Goal: Transaction & Acquisition: Purchase product/service

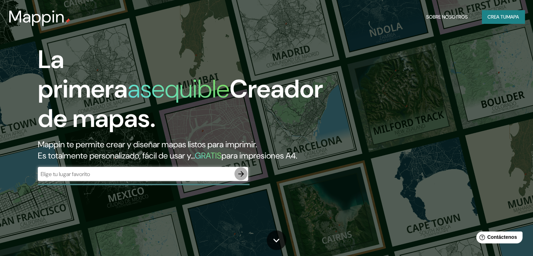
click at [244, 170] on icon "button" at bounding box center [241, 174] width 8 height 8
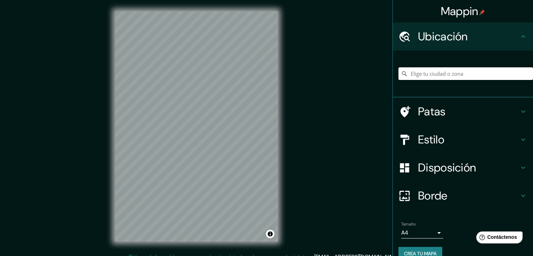
click at [446, 69] on input "Elige tu ciudad o zona" at bounding box center [466, 73] width 135 height 13
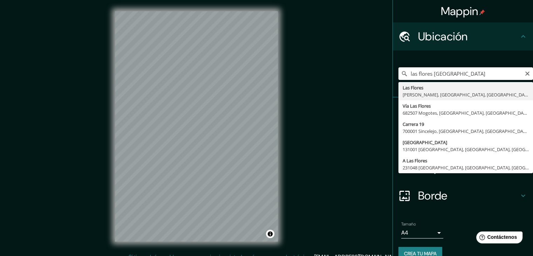
type input "[GEOGRAPHIC_DATA][PERSON_NAME][GEOGRAPHIC_DATA], [GEOGRAPHIC_DATA], [GEOGRAPHIC…"
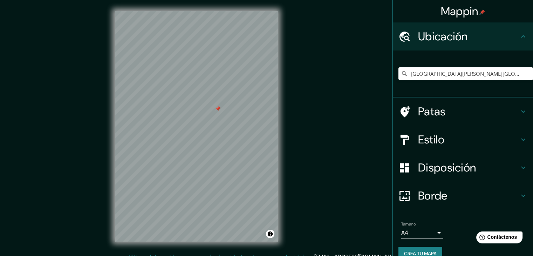
click at [217, 106] on div at bounding box center [218, 109] width 6 height 6
click at [240, 171] on div at bounding box center [240, 174] width 6 height 6
click at [243, 163] on div at bounding box center [243, 166] width 6 height 6
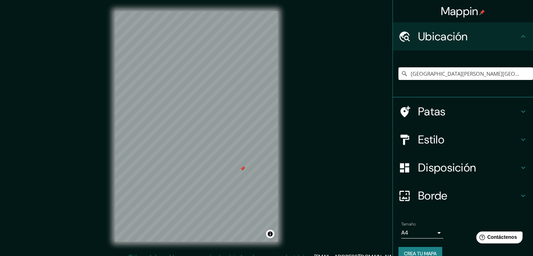
click at [243, 166] on div at bounding box center [243, 169] width 6 height 6
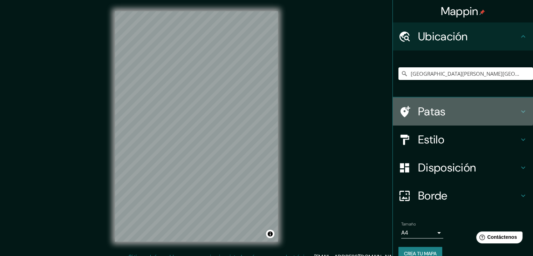
click at [460, 104] on h4 "Patas" at bounding box center [468, 111] width 101 height 14
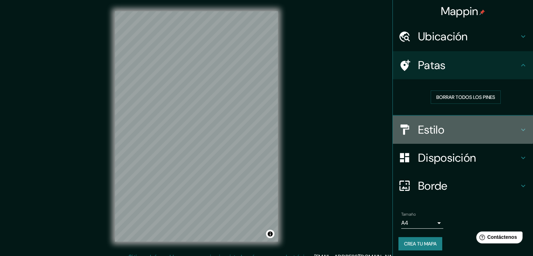
click at [456, 123] on h4 "Estilo" at bounding box center [468, 130] width 101 height 14
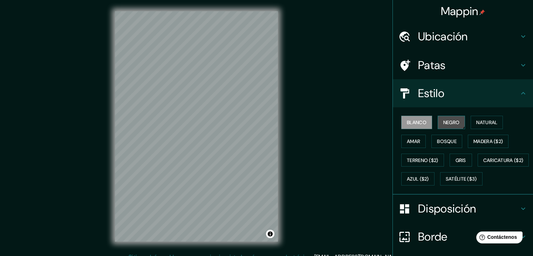
click at [439, 116] on button "Negro" at bounding box center [452, 122] width 28 height 13
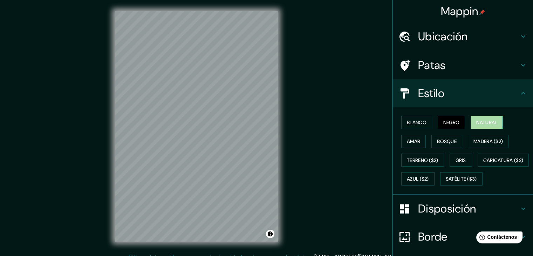
click at [472, 116] on button "Natural" at bounding box center [487, 122] width 32 height 13
click at [420, 138] on font "Amar" at bounding box center [413, 141] width 13 height 6
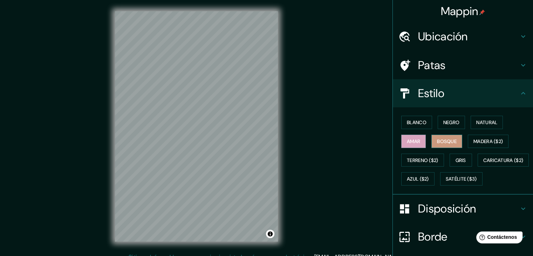
click at [437, 138] on font "Bosque" at bounding box center [447, 141] width 20 height 6
click at [450, 154] on button "Gris" at bounding box center [461, 160] width 22 height 13
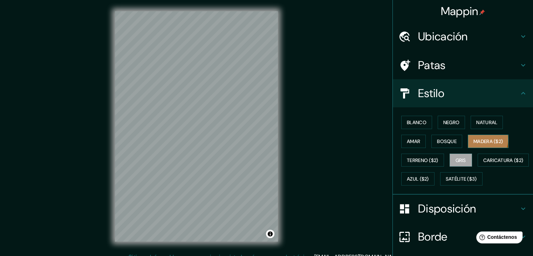
click at [474, 138] on font "Madera ($2)" at bounding box center [488, 141] width 29 height 6
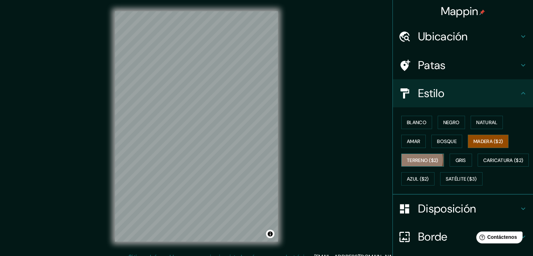
click at [438, 157] on font "Terreno ($2)" at bounding box center [423, 160] width 32 height 6
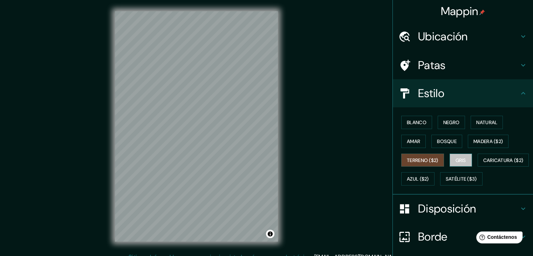
click at [450, 154] on button "Gris" at bounding box center [461, 160] width 22 height 13
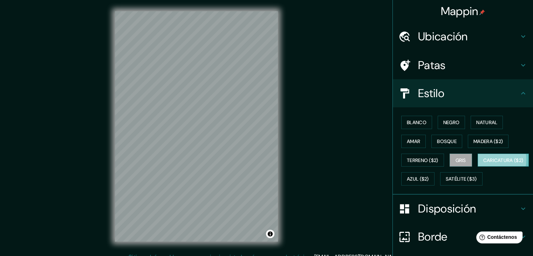
click at [483, 157] on font "Caricatura ($2)" at bounding box center [503, 160] width 40 height 6
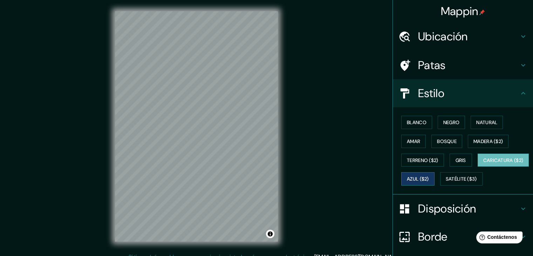
click at [429, 176] on font "Azul ($2)" at bounding box center [418, 179] width 22 height 6
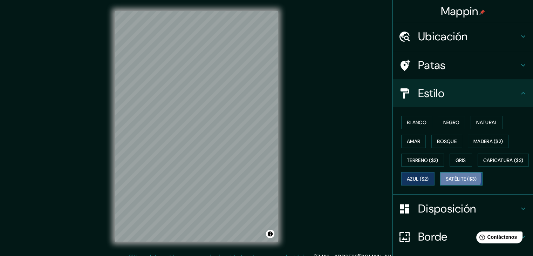
click at [446, 176] on font "Satélite ($3)" at bounding box center [461, 179] width 31 height 6
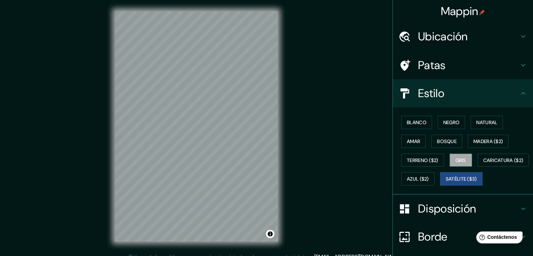
click at [456, 157] on font "Gris" at bounding box center [461, 160] width 11 height 6
click at [419, 116] on button "Blanco" at bounding box center [416, 122] width 31 height 13
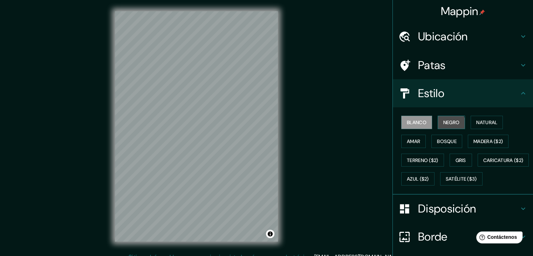
click at [443, 119] on font "Negro" at bounding box center [451, 122] width 16 height 6
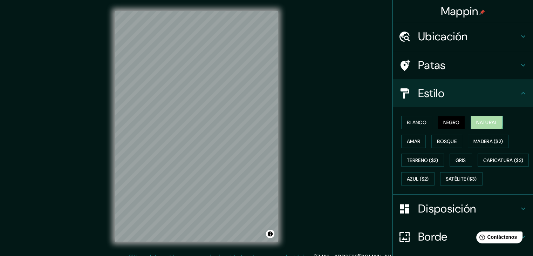
click at [476, 119] on font "Natural" at bounding box center [486, 122] width 21 height 6
click at [456, 157] on font "Gris" at bounding box center [461, 160] width 11 height 6
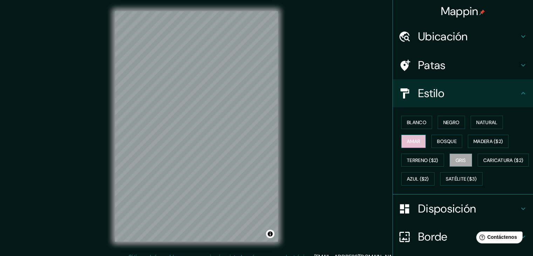
click at [420, 138] on font "Amar" at bounding box center [413, 141] width 13 height 6
click at [474, 138] on font "Madera ($2)" at bounding box center [488, 141] width 29 height 6
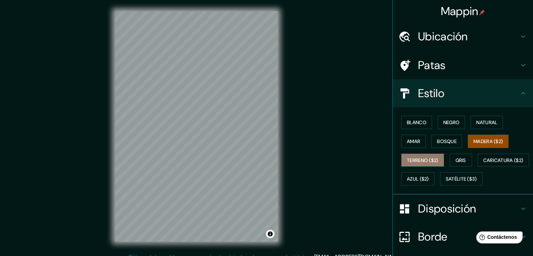
click at [438, 157] on font "Terreno ($2)" at bounding box center [423, 160] width 32 height 6
click at [468, 135] on button "Madera ($2)" at bounding box center [488, 141] width 41 height 13
click at [450, 154] on button "Gris" at bounding box center [461, 160] width 22 height 13
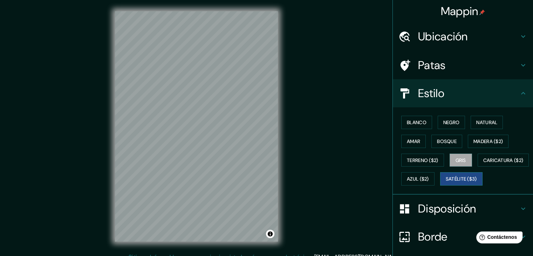
scroll to position [29, 0]
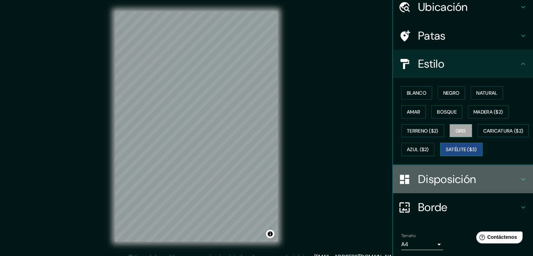
click at [424, 172] on font "Disposición" at bounding box center [447, 179] width 58 height 15
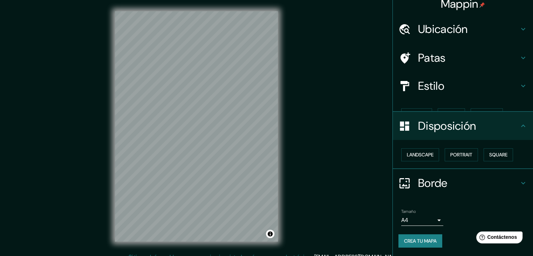
scroll to position [0, 0]
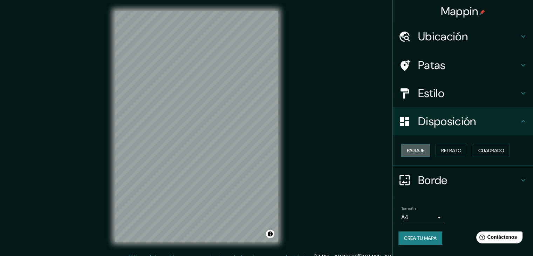
click at [427, 144] on button "Paisaje" at bounding box center [415, 150] width 29 height 13
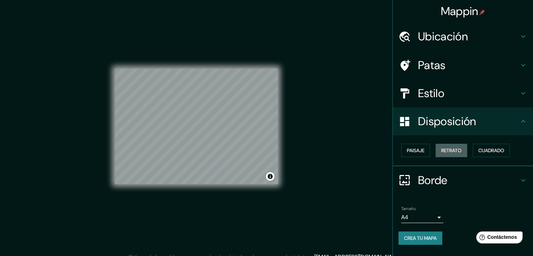
click at [456, 147] on font "Retrato" at bounding box center [451, 150] width 20 height 6
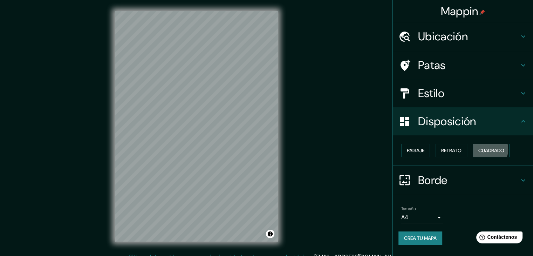
click at [481, 147] on font "Cuadrado" at bounding box center [491, 150] width 26 height 6
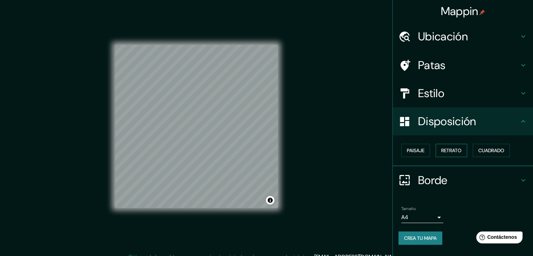
click at [449, 147] on font "Retrato" at bounding box center [451, 150] width 20 height 6
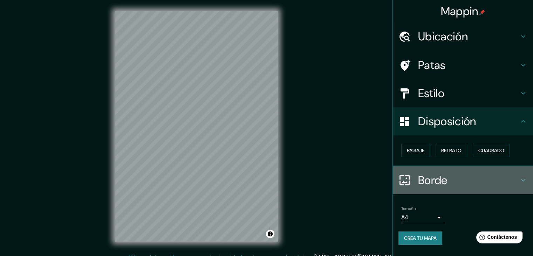
click at [447, 173] on h4 "Borde" at bounding box center [468, 180] width 101 height 14
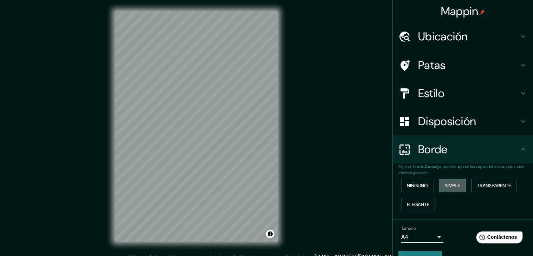
click at [455, 182] on font "Simple" at bounding box center [452, 185] width 15 height 6
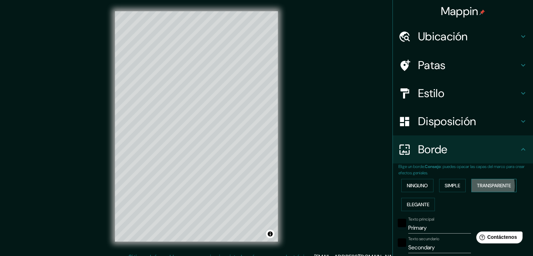
click at [477, 182] on font "Transparente" at bounding box center [494, 185] width 34 height 6
click at [408, 201] on font "Elegante" at bounding box center [418, 204] width 22 height 6
click at [407, 182] on font "Ninguno" at bounding box center [417, 185] width 21 height 6
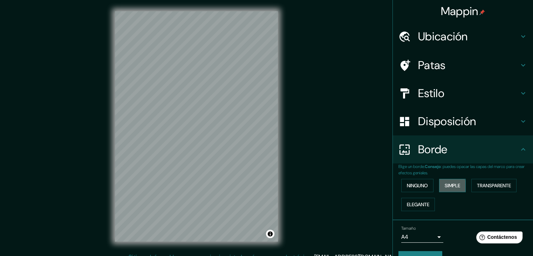
click at [445, 182] on font "Simple" at bounding box center [452, 185] width 15 height 6
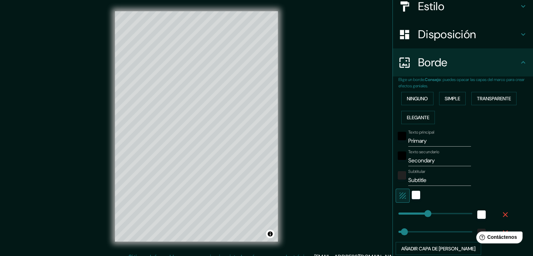
scroll to position [88, 0]
type input "56"
drag, startPoint x: 425, startPoint y: 184, endPoint x: 402, endPoint y: 191, distance: 24.1
type input "5"
drag, startPoint x: 401, startPoint y: 206, endPoint x: 394, endPoint y: 206, distance: 7.0
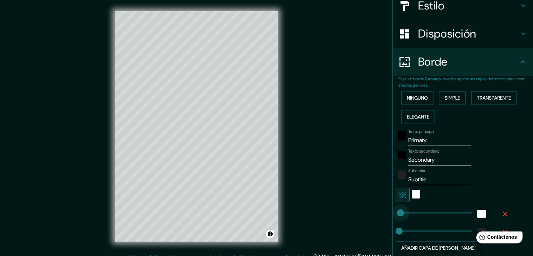
type input "5"
drag, startPoint x: 400, startPoint y: 189, endPoint x: 394, endPoint y: 190, distance: 6.7
click at [395, 209] on span at bounding box center [398, 212] width 7 height 7
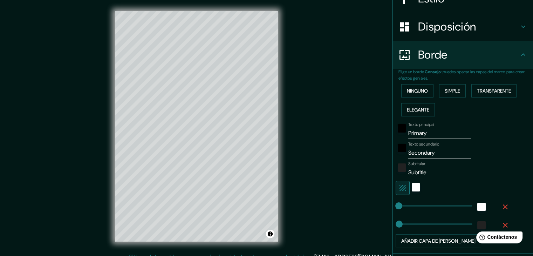
scroll to position [89, 0]
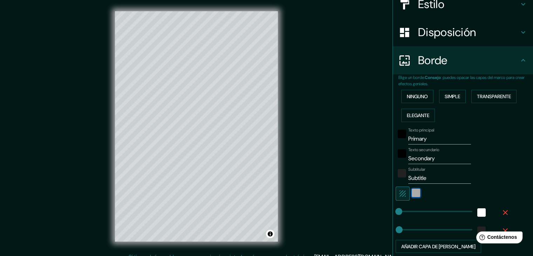
click at [412, 189] on div "blanco" at bounding box center [416, 193] width 8 height 8
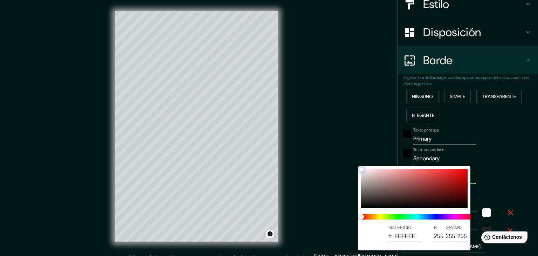
type input "D59494"
type input "213"
type input "148"
type input "CC8A8A"
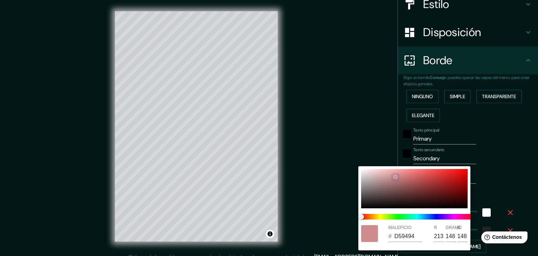
type input "204"
type input "138"
type input "A59090"
type input "165"
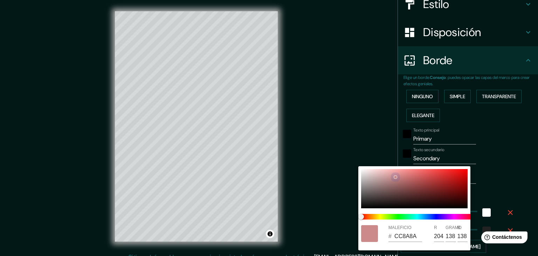
type input "144"
type input "DEDBDB"
type input "222"
type input "219"
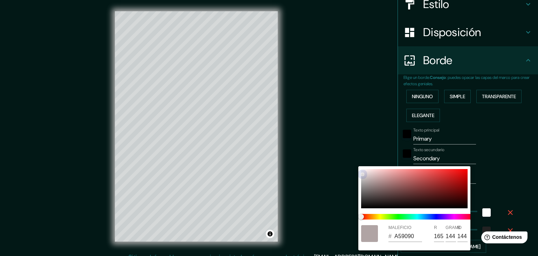
type input "219"
type input "E8E8E8"
type input "232"
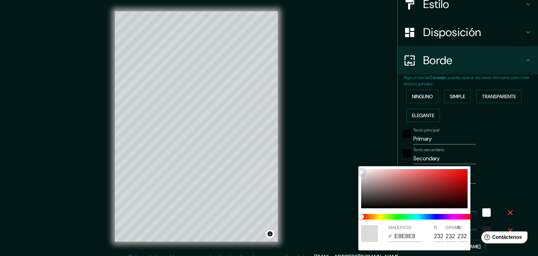
type input "ECECEC"
type input "236"
type input "DADADA"
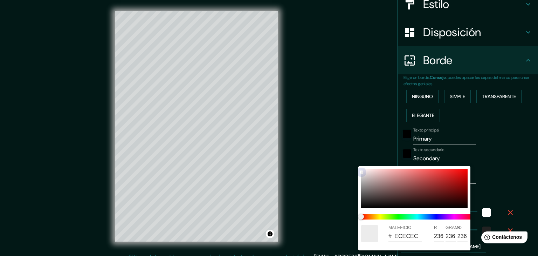
type input "218"
type input "9E9999"
type input "158"
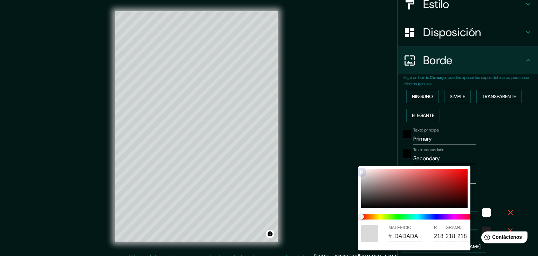
type input "153"
type input "9E9898"
type input "152"
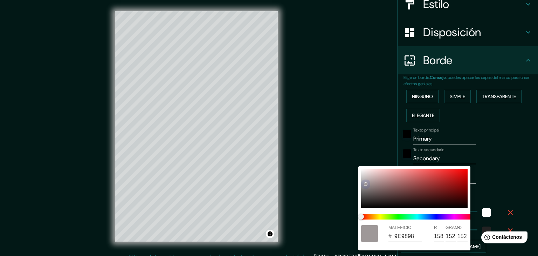
type input "958F8F"
type input "149"
type input "143"
type input "1D1D1D"
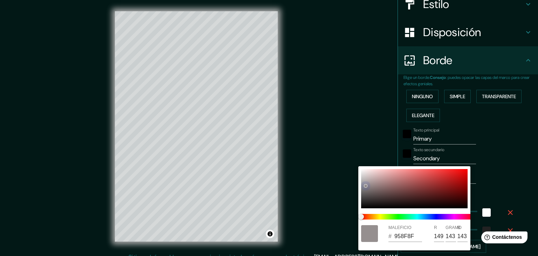
type input "29"
type input "171717"
type input "23"
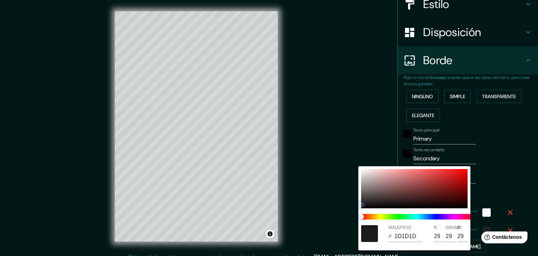
type input "23"
type input "403F3F"
type input "64"
type input "63"
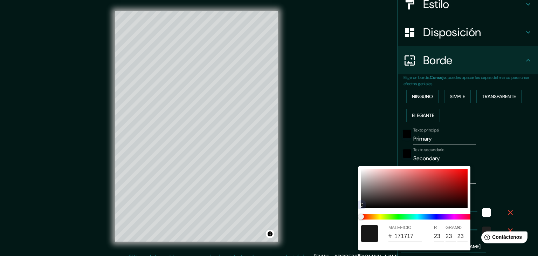
type input "63"
type input "626161"
type input "98"
type input "97"
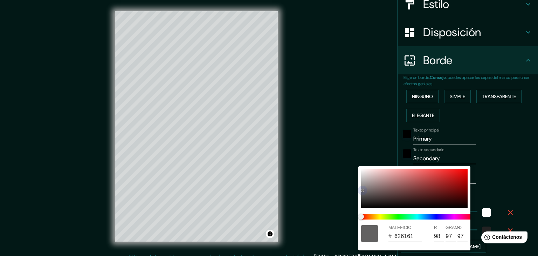
type input "757474"
type input "117"
type input "116"
type input "797878"
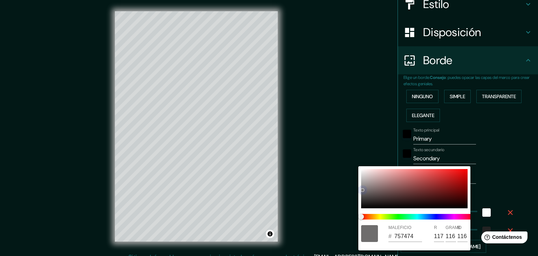
type input "121"
type input "120"
type input "7C7A7A"
type input "124"
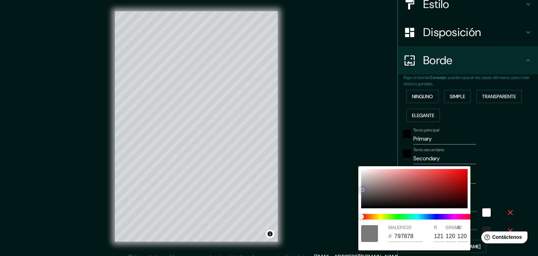
type input "122"
type input "7E7D7D"
type input "126"
type input "125"
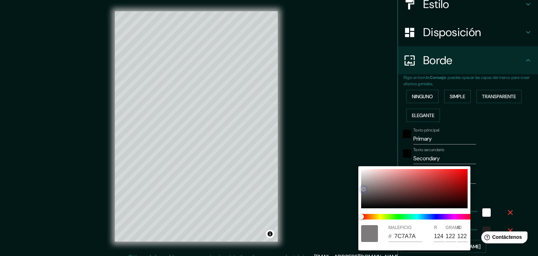
type input "125"
type input "828181"
type input "130"
type input "129"
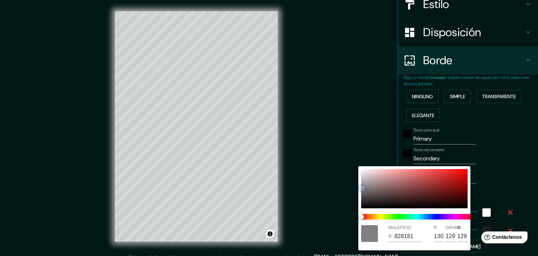
type input "858383"
type input "133"
type input "131"
drag, startPoint x: 378, startPoint y: 175, endPoint x: 362, endPoint y: 188, distance: 19.9
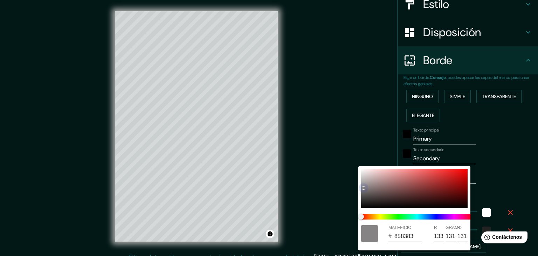
click at [362, 188] on div at bounding box center [414, 188] width 107 height 39
click at [395, 145] on div at bounding box center [269, 128] width 538 height 256
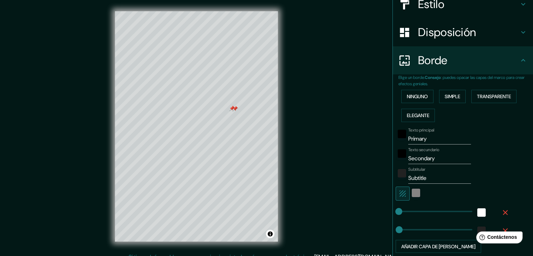
click at [233, 106] on div at bounding box center [235, 109] width 6 height 6
click at [233, 105] on div at bounding box center [232, 108] width 6 height 6
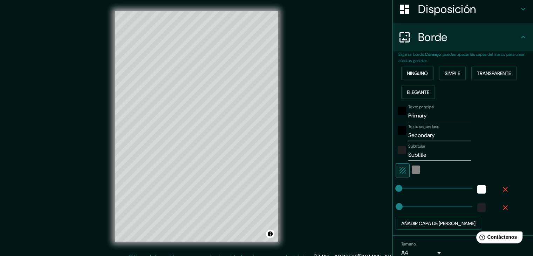
scroll to position [117, 0]
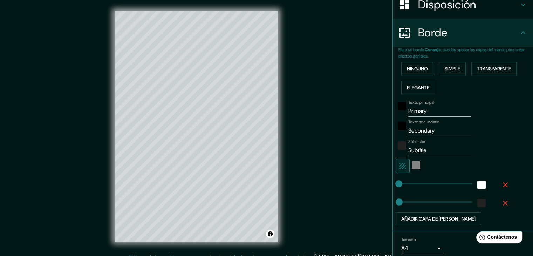
click at [438, 105] on input "Primary" at bounding box center [439, 110] width 63 height 11
type input "P"
type input "las flores"
click at [431, 125] on input "Secondary" at bounding box center [439, 130] width 63 height 11
type input "S"
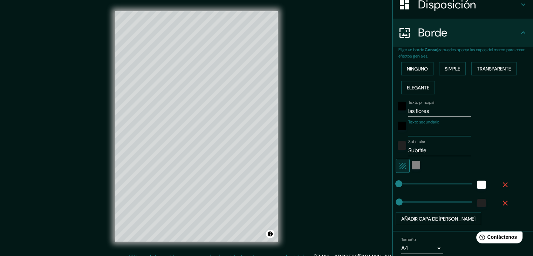
type input "m"
type input "barrio de [GEOGRAPHIC_DATA]"
click at [429, 145] on input "Subtitle" at bounding box center [439, 150] width 63 height 11
type input "S"
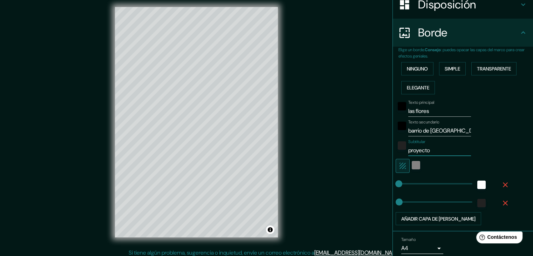
scroll to position [0, 0]
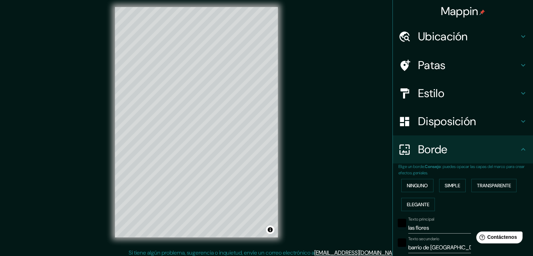
type input "proyecto"
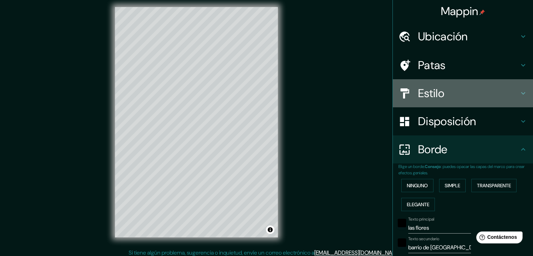
click at [448, 86] on h4 "Estilo" at bounding box center [468, 93] width 101 height 14
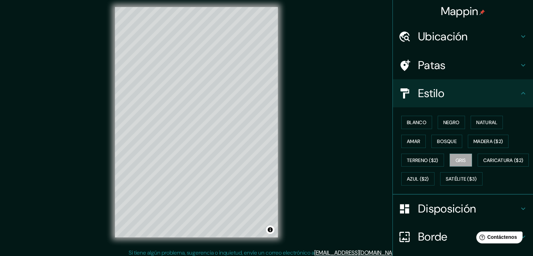
scroll to position [29, 0]
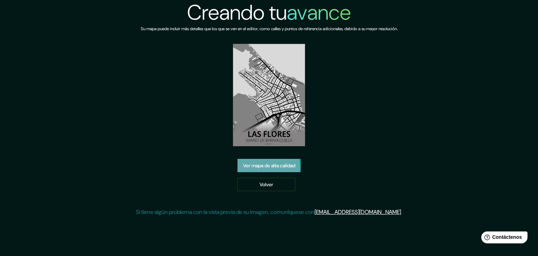
click at [269, 162] on font "Ver mapa de alta calidad" at bounding box center [269, 165] width 52 height 6
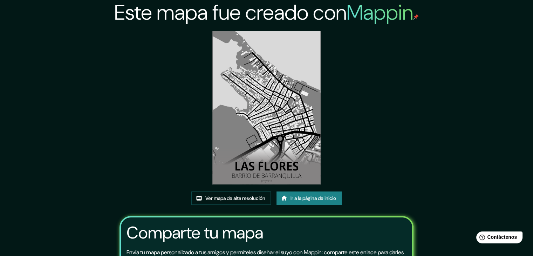
scroll to position [57, 0]
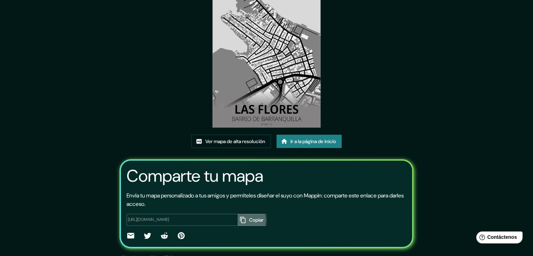
click at [246, 216] on icon "button" at bounding box center [242, 219] width 7 height 7
click at [216, 138] on font "Ver mapa de alta resolución" at bounding box center [235, 141] width 60 height 6
